Goal: Task Accomplishment & Management: Manage account settings

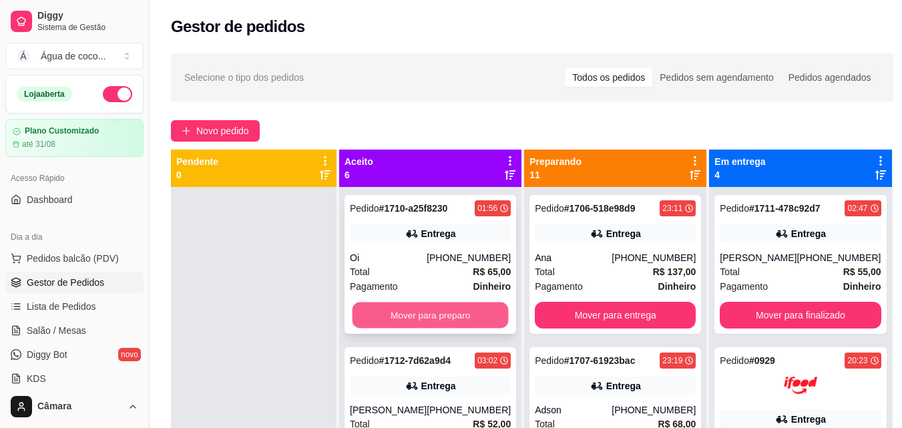
click at [445, 320] on button "Mover para preparo" at bounding box center [430, 315] width 156 height 26
click at [445, 320] on div "Mover para preparo" at bounding box center [430, 315] width 161 height 27
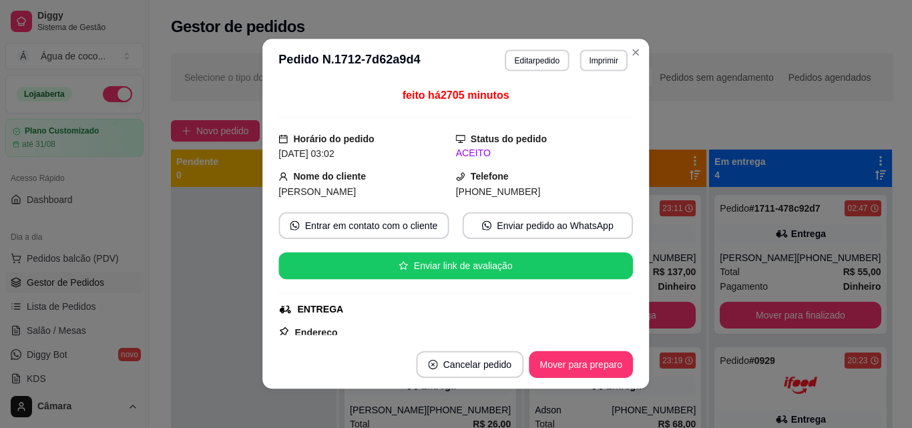
click at [445, 320] on div "feito há 2705 minutos Horário do pedido [DATE] 03:02 Status do pedido ACEITO No…" at bounding box center [456, 211] width 354 height 248
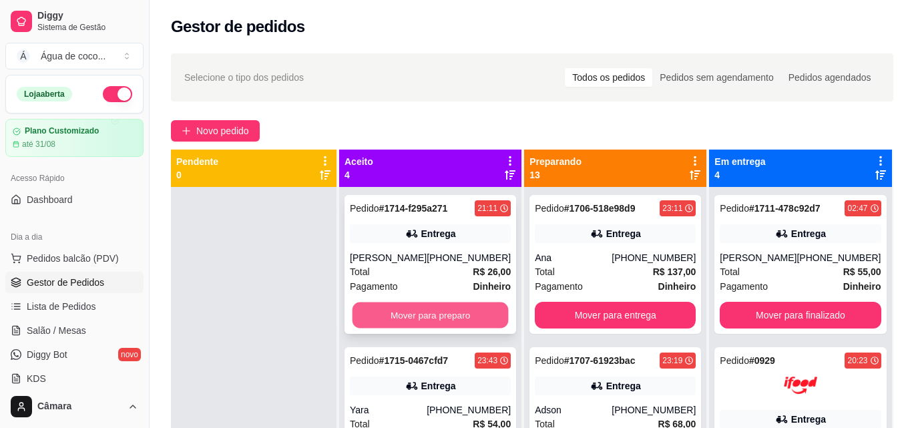
click at [455, 312] on button "Mover para preparo" at bounding box center [430, 315] width 156 height 26
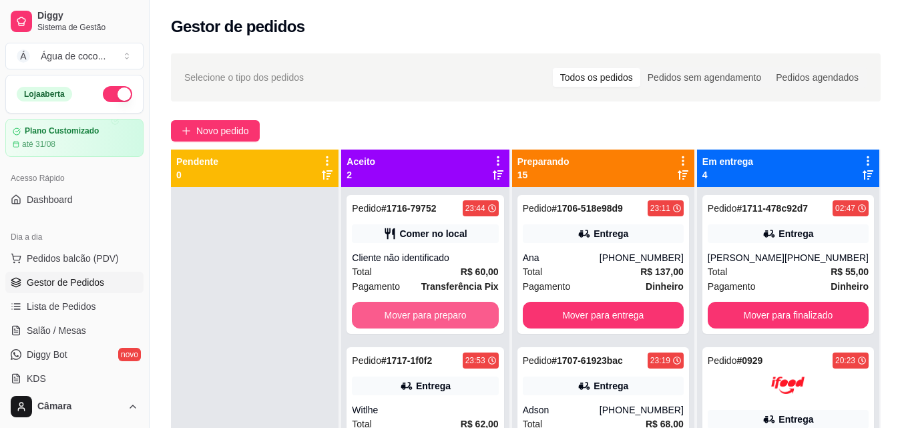
click at [455, 312] on button "Mover para preparo" at bounding box center [425, 315] width 146 height 27
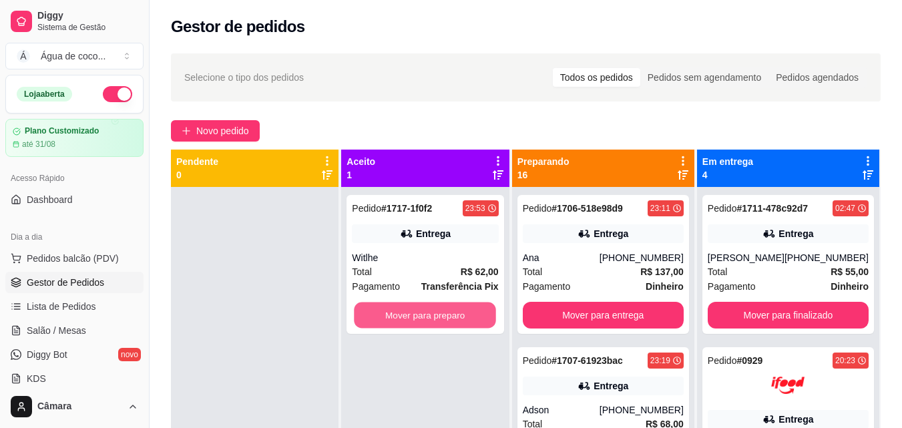
click at [455, 312] on button "Mover para preparo" at bounding box center [425, 315] width 142 height 26
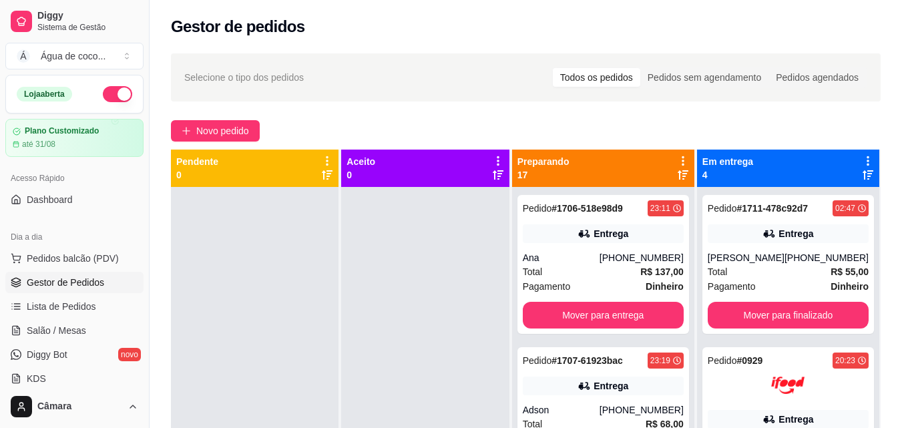
click at [455, 312] on div at bounding box center [425, 401] width 168 height 428
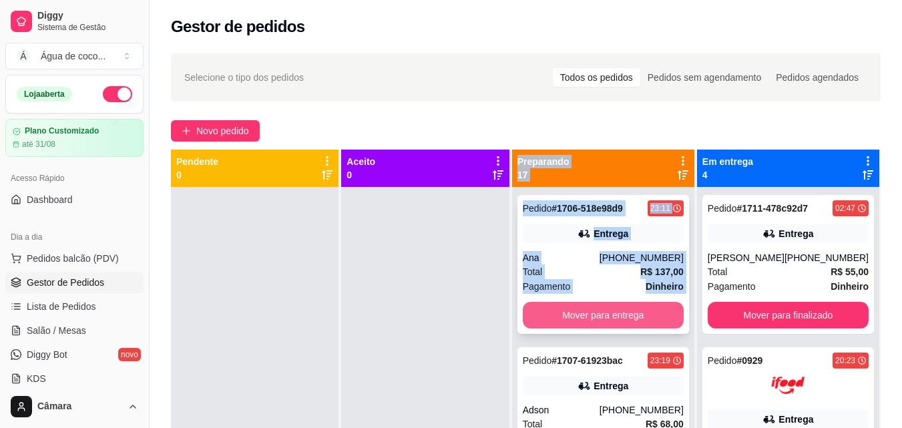
drag, startPoint x: 455, startPoint y: 312, endPoint x: 592, endPoint y: 314, distance: 137.5
click at [592, 314] on div "Pendente 0 Aceito 0 Preparando 17 Pedido # 1706-518e98d9 23:11 Entrega Ana [PHO…" at bounding box center [525, 364] width 709 height 428
click at [592, 314] on button "Mover para entrega" at bounding box center [603, 315] width 161 height 27
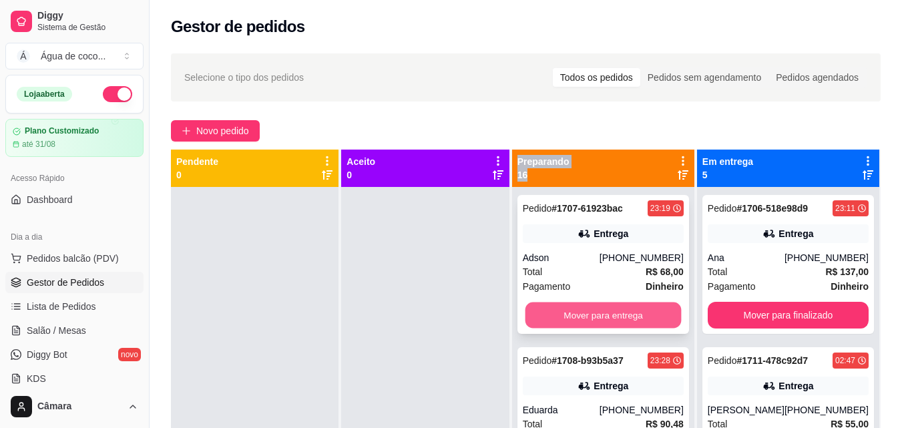
click at [591, 315] on button "Mover para entrega" at bounding box center [603, 315] width 156 height 26
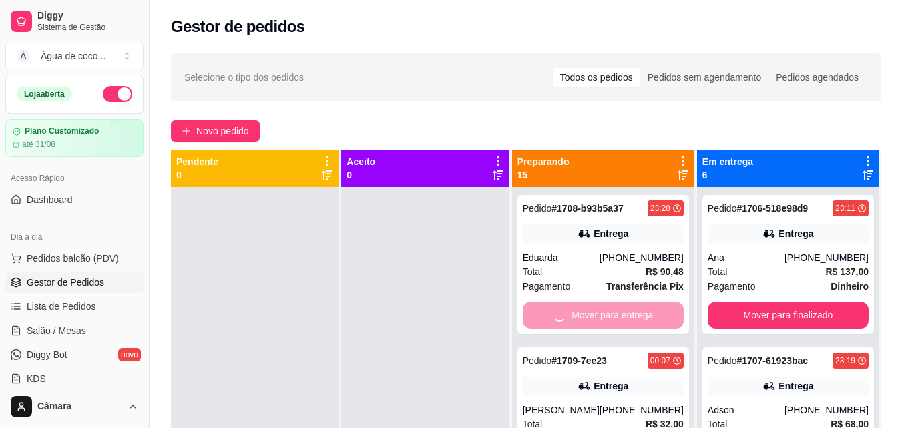
click at [591, 315] on div "Mover para entrega" at bounding box center [603, 315] width 161 height 27
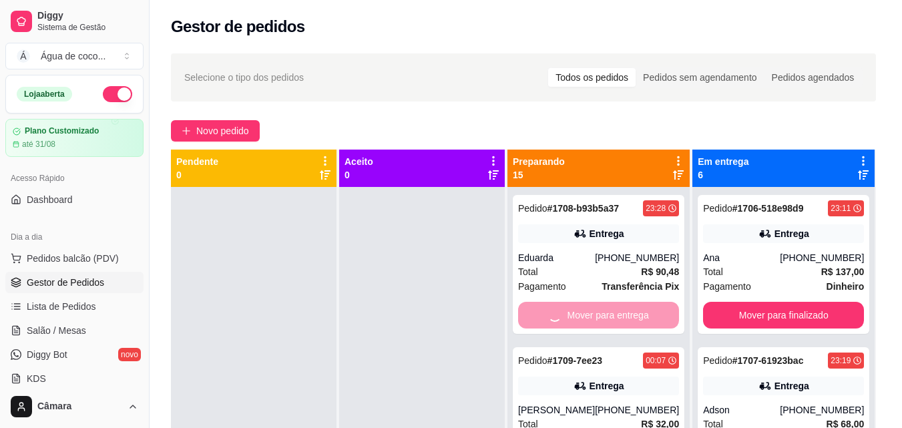
click at [591, 315] on div "ENTREGA" at bounding box center [449, 309] width 350 height 14
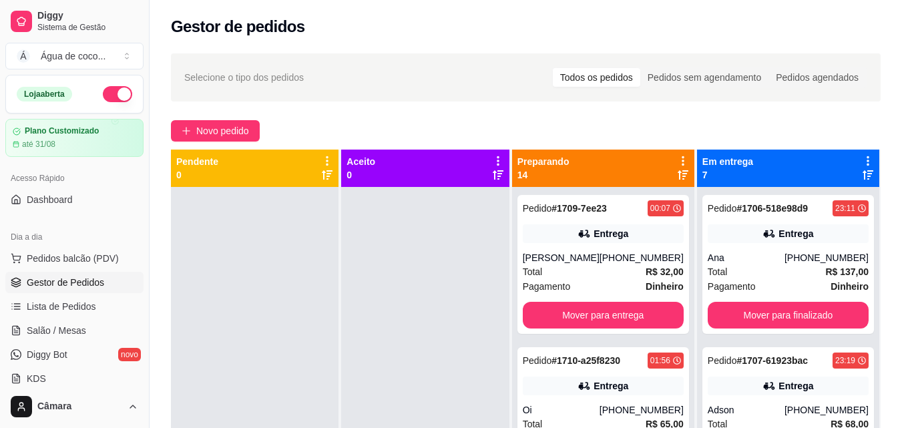
click at [591, 315] on div "ENTREGA" at bounding box center [455, 309] width 350 height 14
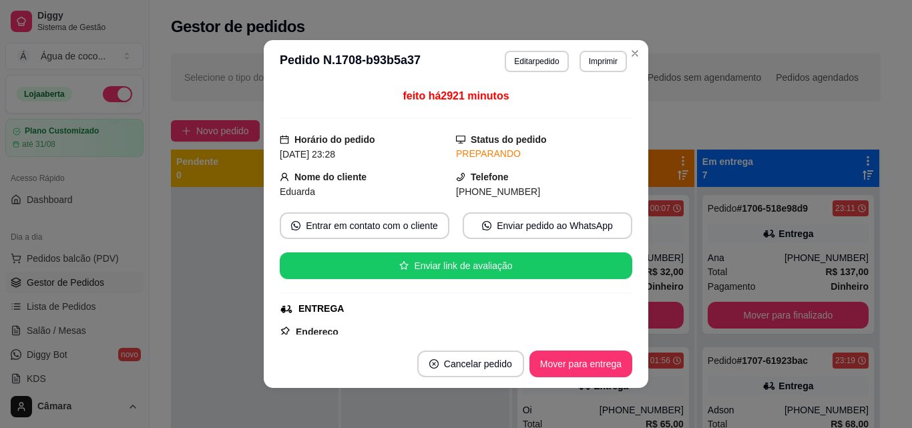
click at [591, 315] on div "ENTREGA" at bounding box center [455, 309] width 350 height 14
click at [571, 353] on button "Mover para entrega" at bounding box center [581, 364] width 100 height 26
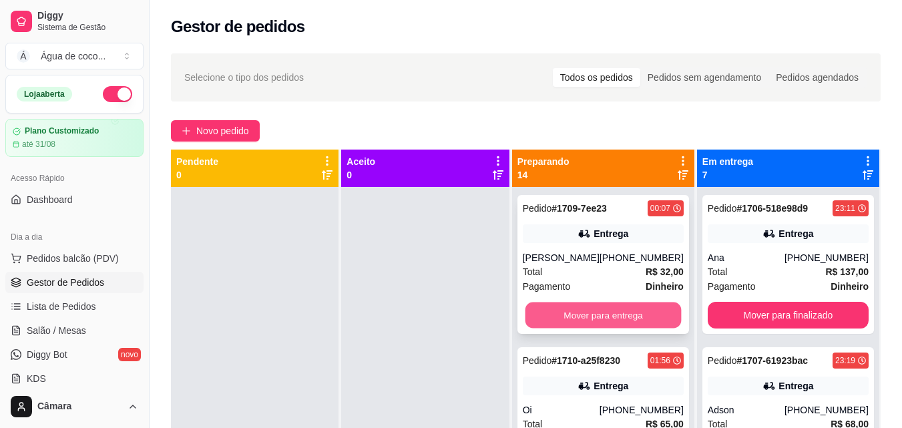
click at [644, 317] on button "Mover para entrega" at bounding box center [603, 315] width 156 height 26
click at [644, 317] on button "Mover para entrega" at bounding box center [603, 315] width 161 height 27
click at [644, 317] on button "Mover para entrega" at bounding box center [603, 315] width 156 height 26
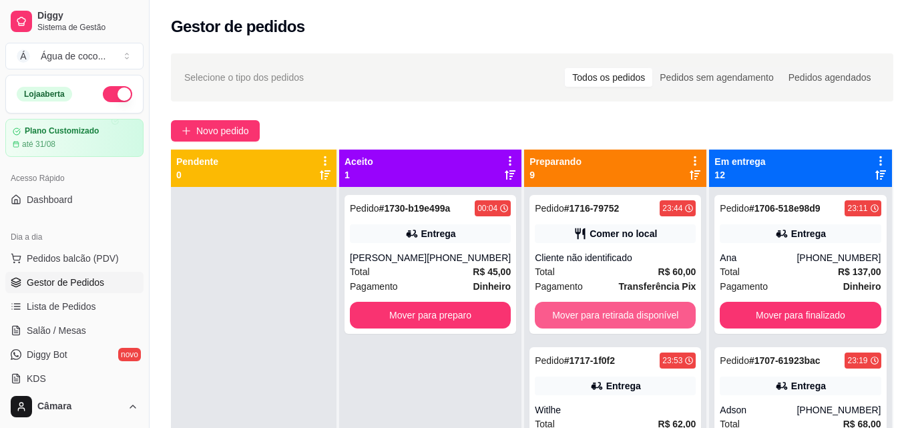
click at [644, 317] on button "Mover para retirada disponível" at bounding box center [615, 315] width 161 height 27
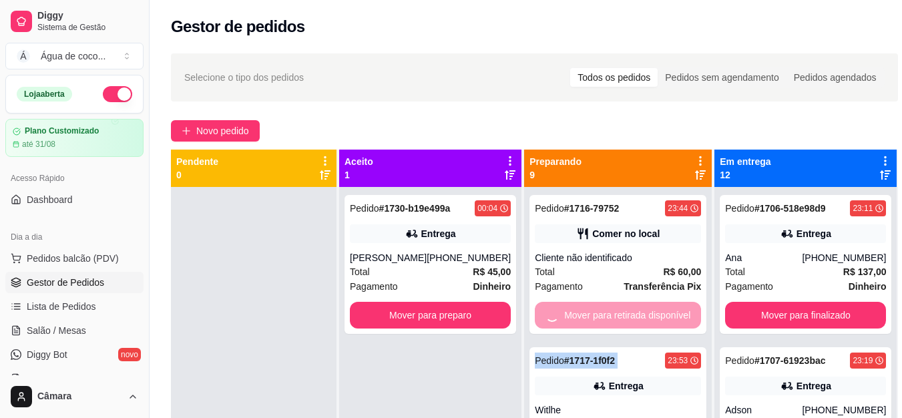
click at [644, 317] on div "Mover para retirada disponível" at bounding box center [618, 315] width 166 height 27
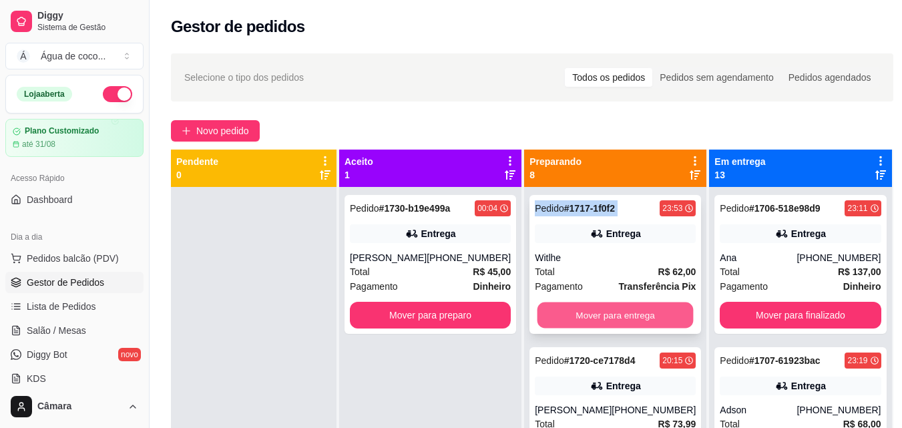
click at [581, 319] on button "Mover para entrega" at bounding box center [615, 315] width 156 height 26
click at [591, 314] on button "Mover para entrega" at bounding box center [615, 315] width 156 height 26
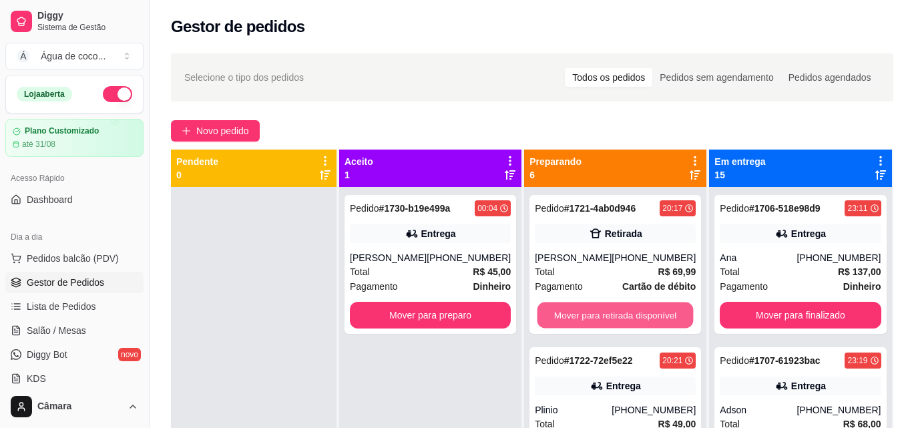
click at [591, 314] on button "Mover para retirada disponível" at bounding box center [615, 315] width 156 height 26
click at [591, 314] on button "Mover para entrega" at bounding box center [615, 315] width 161 height 27
click at [591, 314] on button "Mover para entrega" at bounding box center [615, 315] width 156 height 26
click at [591, 314] on button "Mover para entrega" at bounding box center [615, 315] width 161 height 27
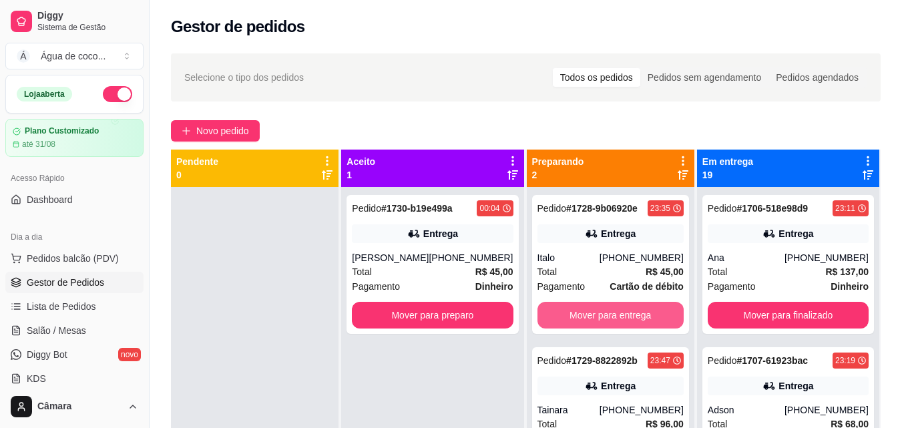
click at [591, 314] on button "Mover para entrega" at bounding box center [610, 315] width 146 height 27
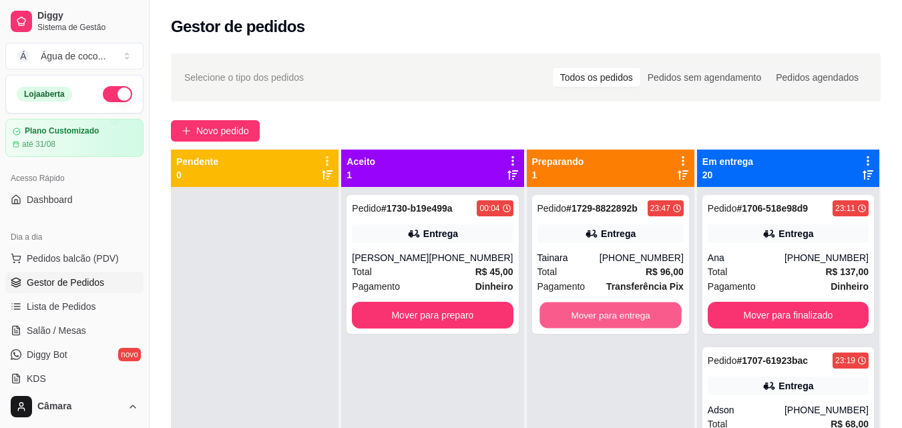
click at [591, 314] on button "Mover para entrega" at bounding box center [610, 315] width 142 height 26
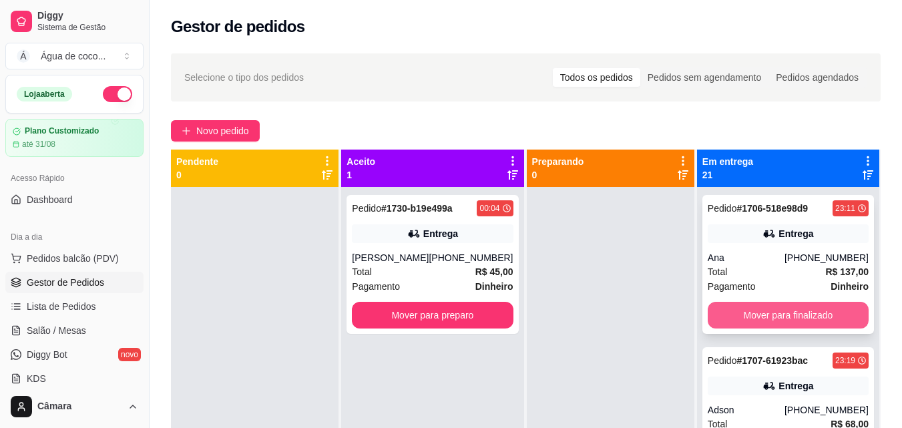
click at [808, 313] on button "Mover para finalizado" at bounding box center [787, 315] width 161 height 27
click at [808, 313] on button "Mover para finalizado" at bounding box center [787, 315] width 156 height 26
click at [808, 313] on button "Mover para finalizado" at bounding box center [787, 315] width 161 height 27
click at [808, 314] on button "Mover para finalizado" at bounding box center [787, 315] width 156 height 26
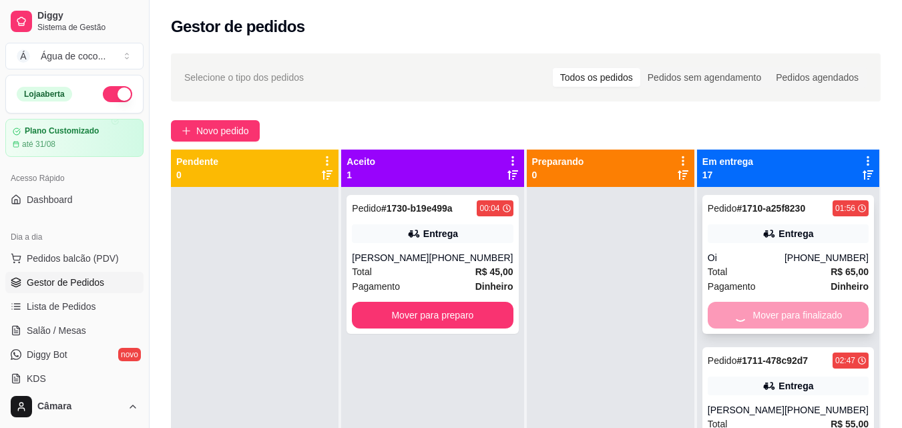
click at [808, 314] on div "Mover para finalizado" at bounding box center [787, 315] width 161 height 27
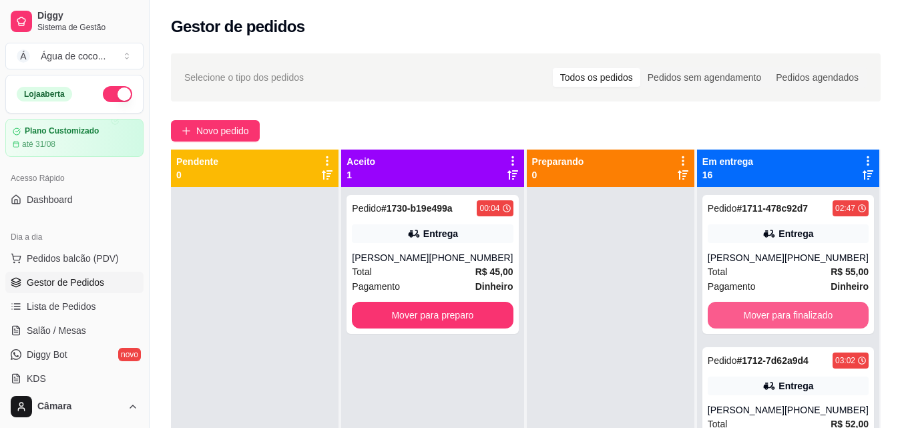
click at [808, 314] on button "Mover para finalizado" at bounding box center [787, 315] width 161 height 27
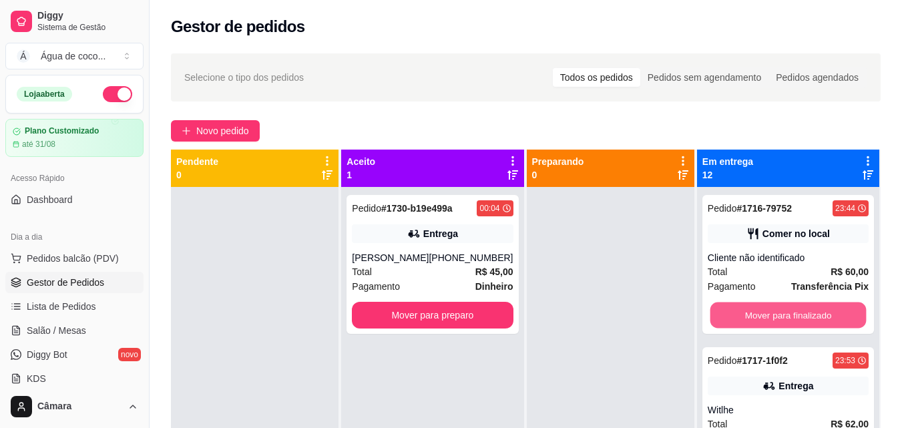
click at [808, 314] on button "Mover para finalizado" at bounding box center [787, 315] width 156 height 26
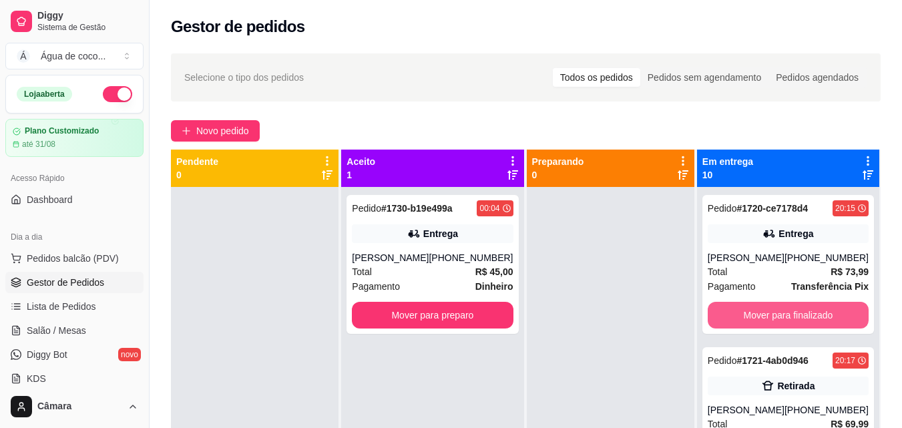
click at [808, 314] on button "Mover para finalizado" at bounding box center [787, 315] width 161 height 27
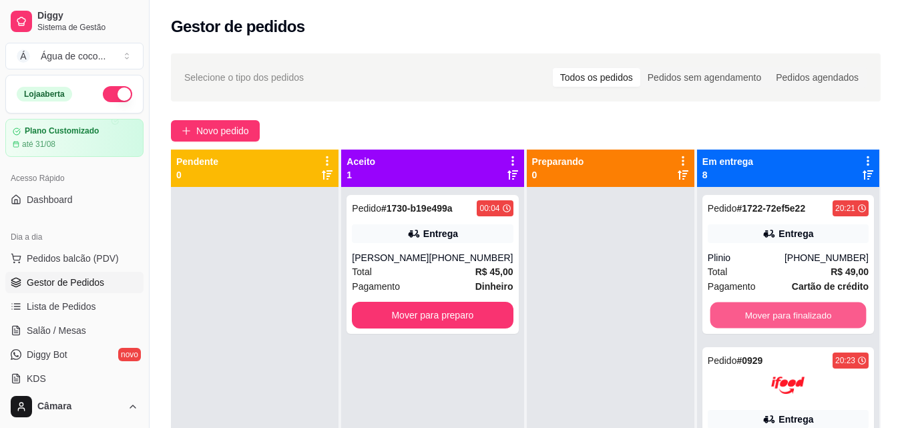
click at [808, 314] on button "Mover para finalizado" at bounding box center [787, 315] width 156 height 26
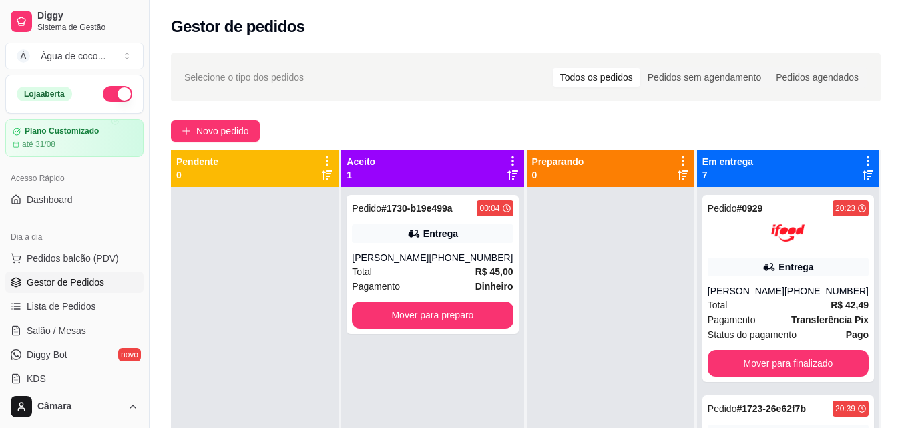
click at [808, 312] on div "Total R$ 42,49" at bounding box center [787, 305] width 161 height 15
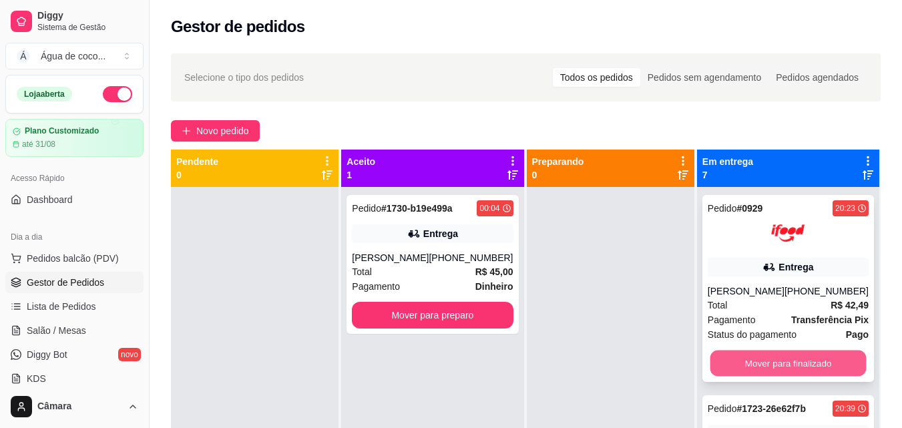
click at [760, 376] on button "Mover para finalizado" at bounding box center [787, 363] width 156 height 26
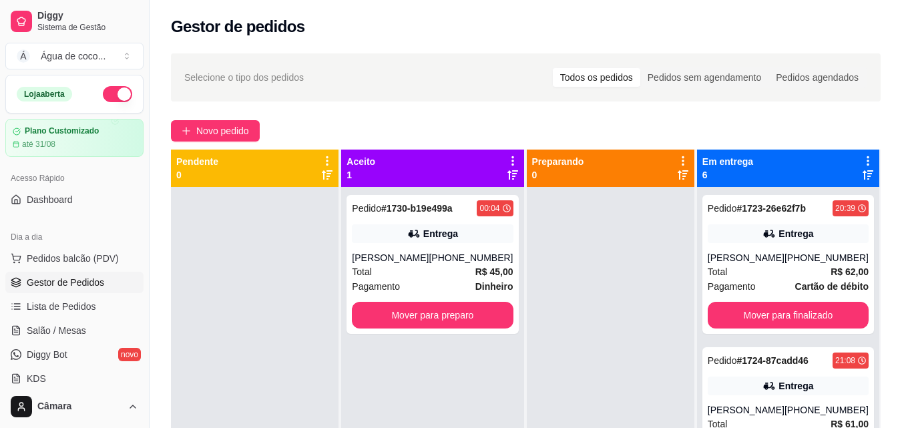
click at [762, 380] on icon at bounding box center [768, 385] width 13 height 13
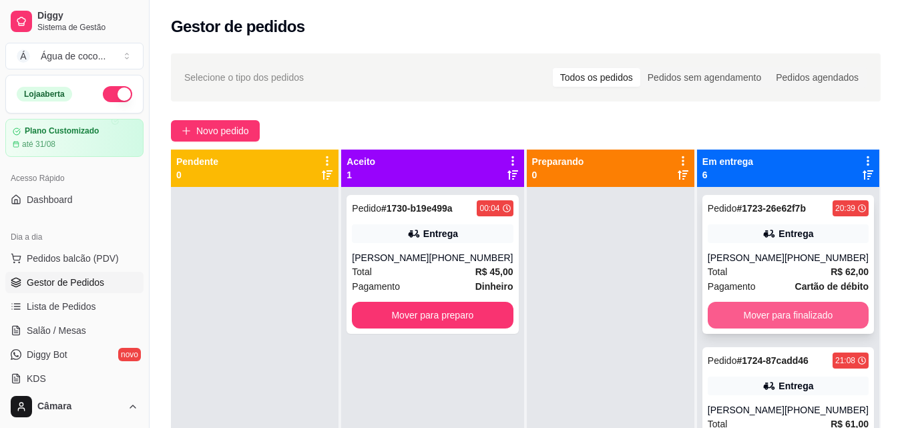
click at [742, 316] on button "Mover para finalizado" at bounding box center [787, 315] width 161 height 27
click at [742, 316] on button "Mover para finalizado" at bounding box center [787, 315] width 156 height 26
click at [742, 316] on button "Mover para finalizado" at bounding box center [787, 315] width 161 height 27
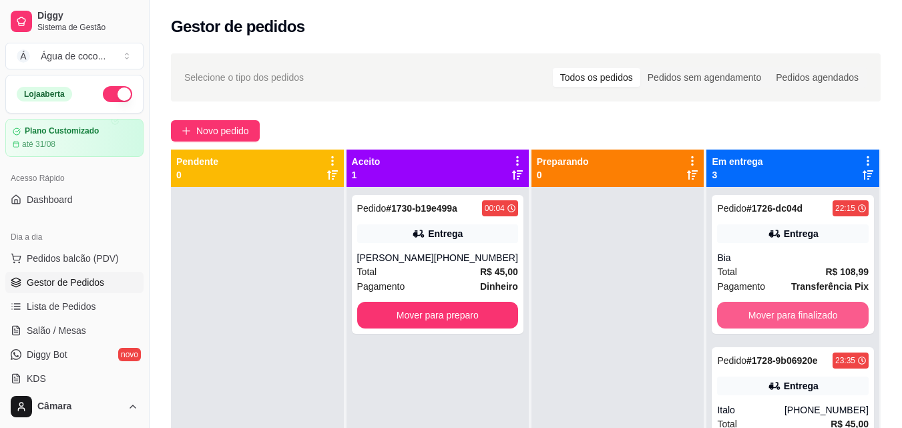
click at [742, 316] on button "Mover para finalizado" at bounding box center [793, 315] width 152 height 27
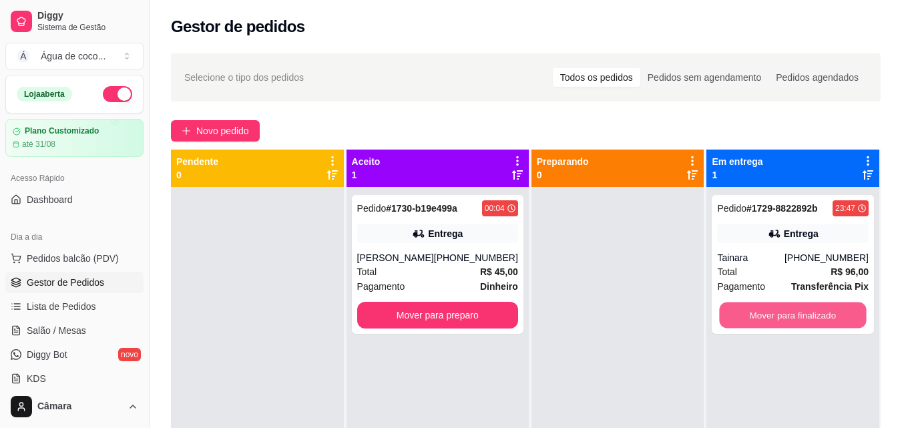
click at [742, 316] on button "Mover para finalizado" at bounding box center [793, 315] width 147 height 26
